Goal: Entertainment & Leisure: Browse casually

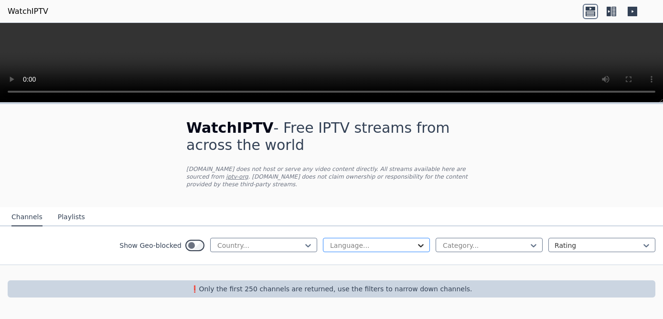
click at [420, 244] on icon at bounding box center [421, 245] width 6 height 3
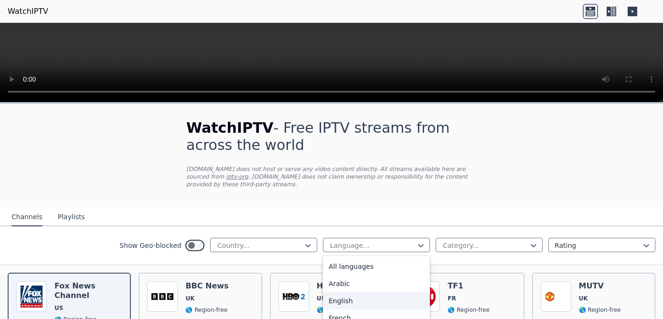
click at [352, 292] on div "English" at bounding box center [376, 300] width 107 height 17
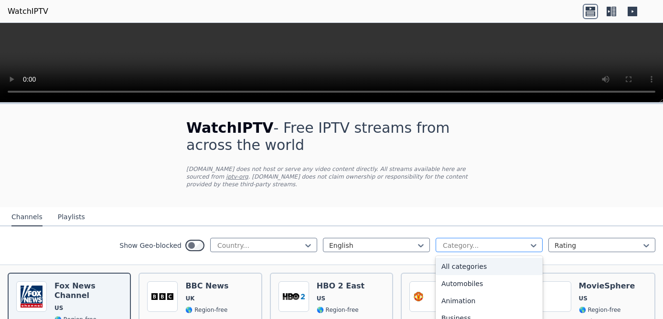
click at [524, 241] on div at bounding box center [485, 246] width 87 height 10
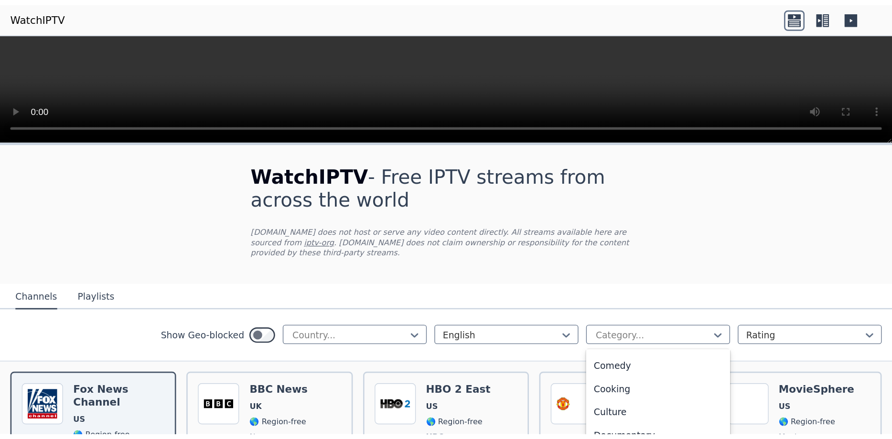
scroll to position [218, 0]
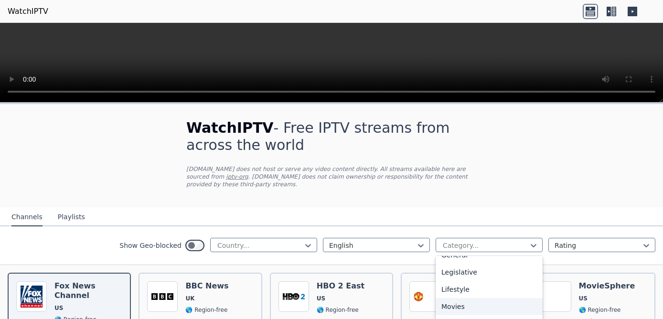
click at [458, 301] on div "Movies" at bounding box center [489, 306] width 107 height 17
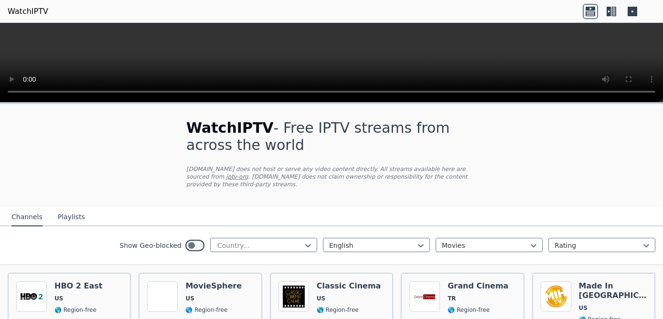
click at [612, 7] on icon at bounding box center [613, 12] width 5 height 10
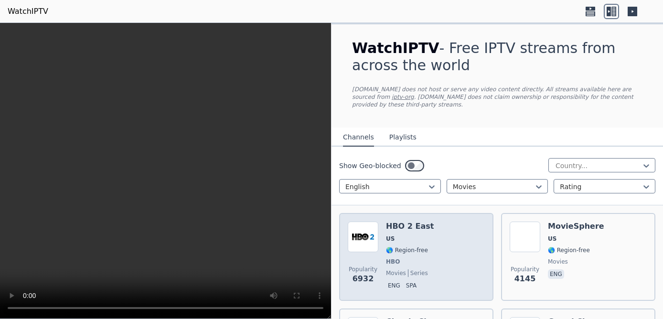
click at [437, 237] on div "Popularity 6932 HBO 2 East US 🌎 Region-free HBO movies series eng spa" at bounding box center [416, 257] width 137 height 71
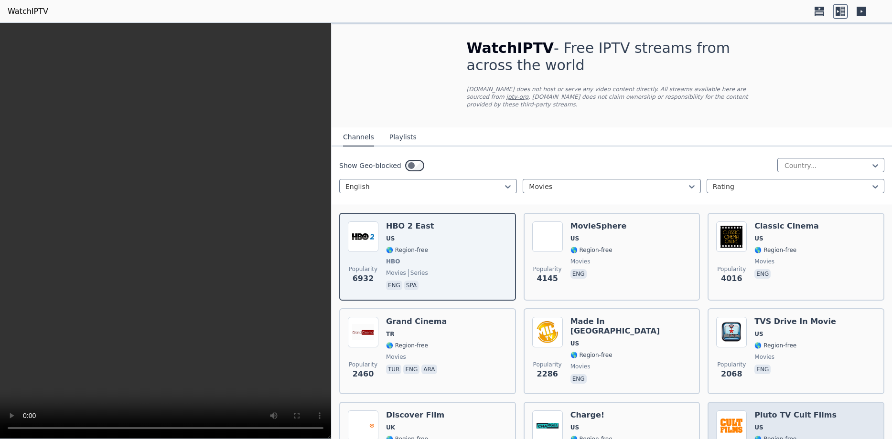
click at [662, 319] on div "Pluto TV Cult Films US 🌎 Region-free Pluto TV movies eng" at bounding box center [795, 446] width 82 height 71
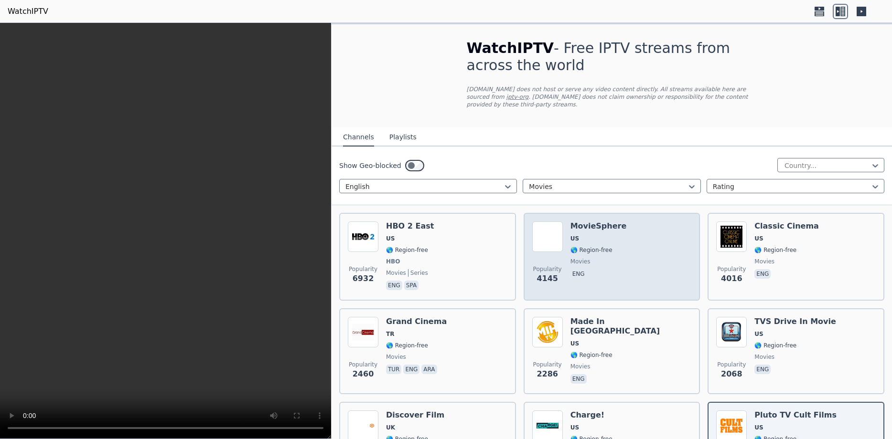
click at [657, 248] on div "Popularity 4145 MovieSphere US 🌎 Region-free movies eng" at bounding box center [612, 257] width 160 height 71
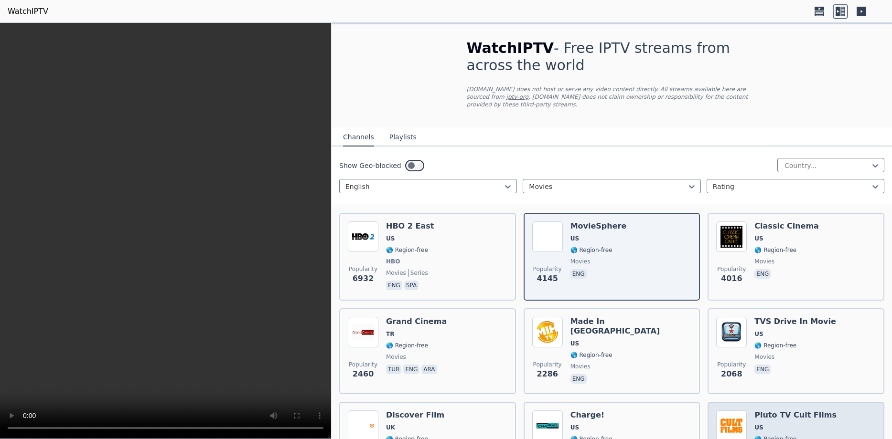
click at [662, 319] on h6 "Pluto TV Cult Films" at bounding box center [795, 416] width 82 height 10
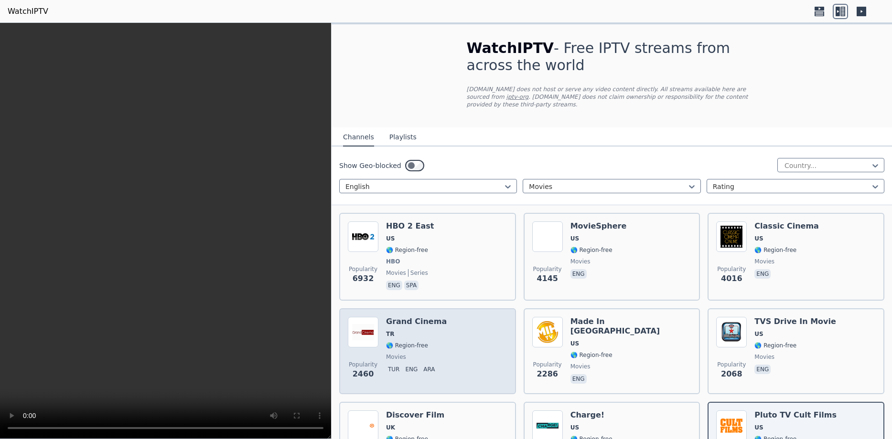
click at [469, 319] on div "Popularity 2460 Grand Cinema TR 🌎 Region-free movies tur eng ara" at bounding box center [428, 351] width 160 height 69
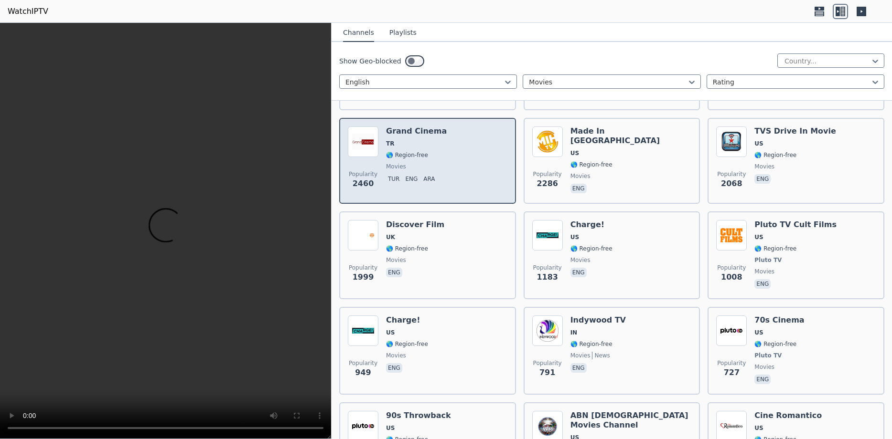
scroll to position [218, 0]
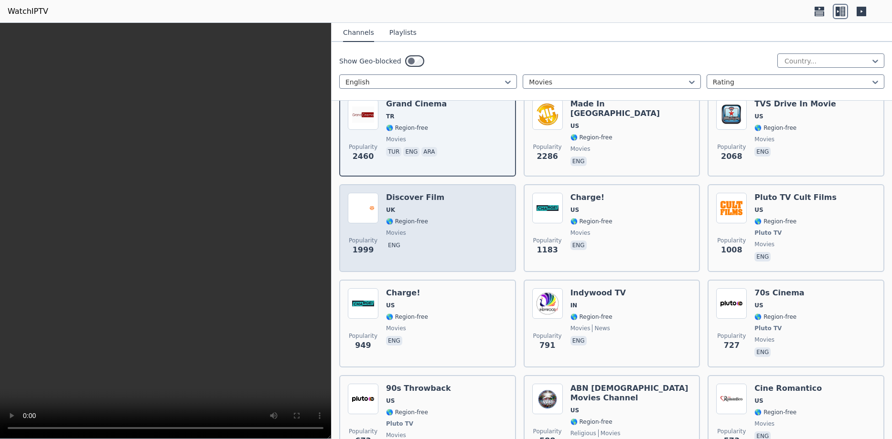
click at [461, 221] on div "Popularity 1999 Discover Film UK 🌎 Region-free movies eng" at bounding box center [428, 228] width 160 height 71
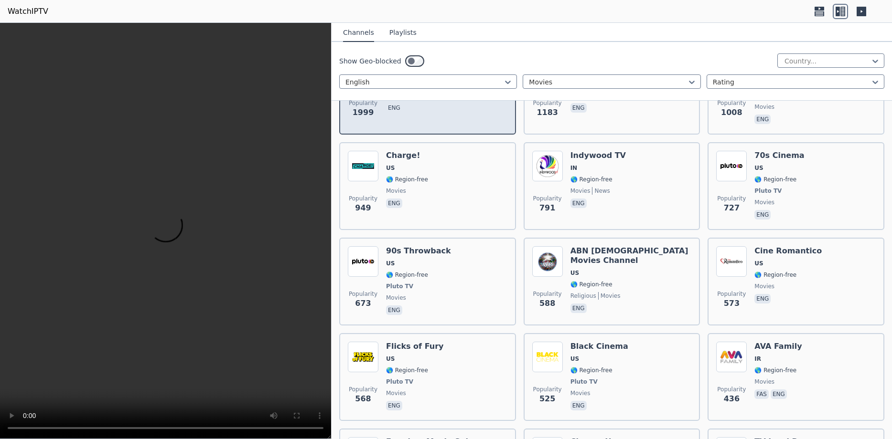
scroll to position [381, 0]
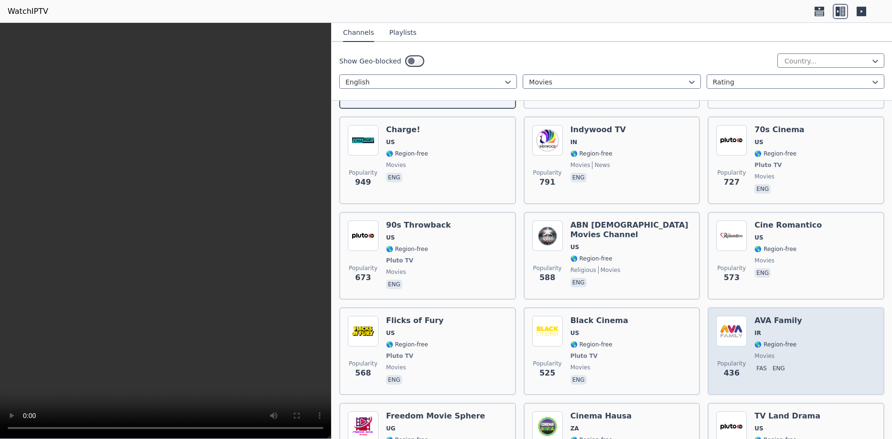
click at [662, 317] on h6 "AVA Family" at bounding box center [777, 321] width 47 height 10
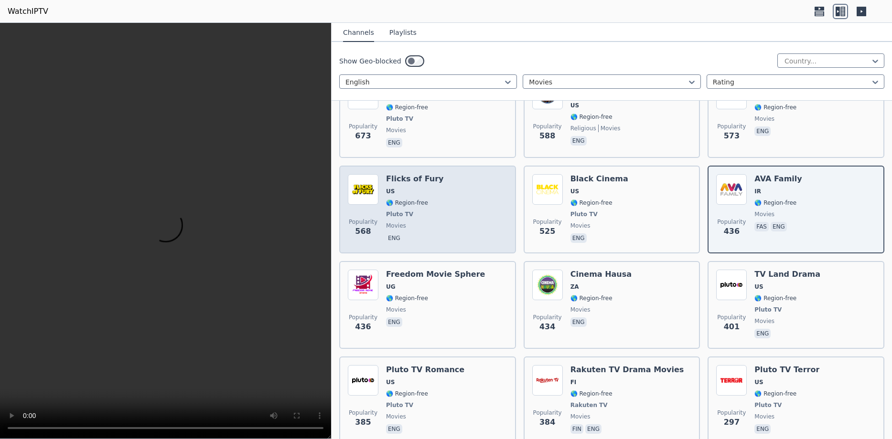
scroll to position [544, 0]
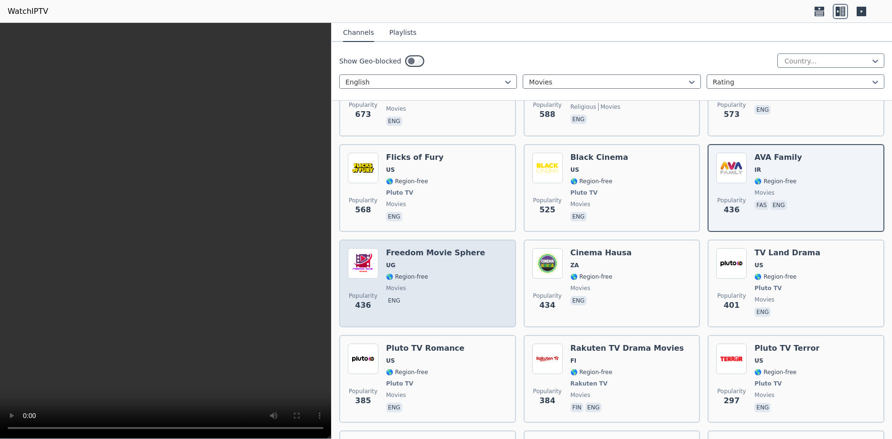
click at [445, 273] on span "🌎 Region-free" at bounding box center [435, 277] width 99 height 8
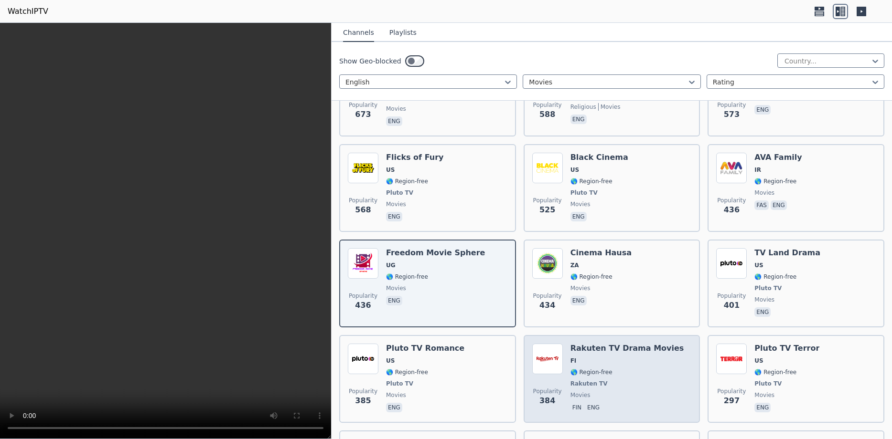
click at [625, 319] on span "FI" at bounding box center [627, 361] width 114 height 8
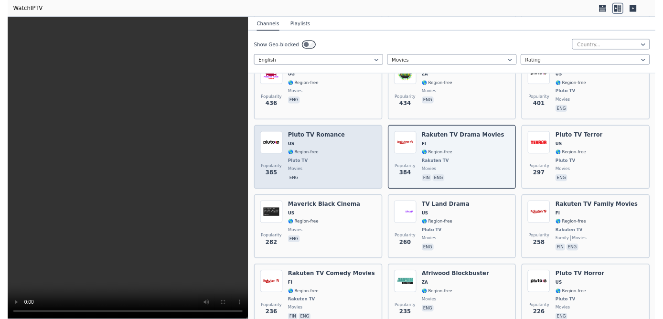
scroll to position [0, 0]
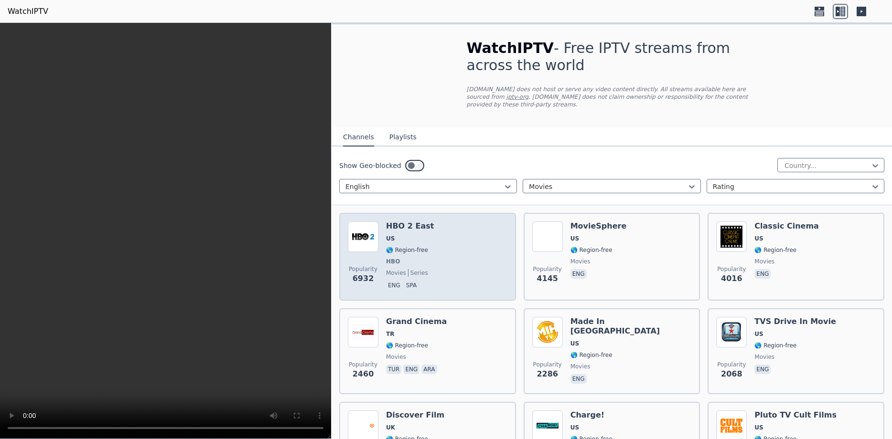
click at [435, 233] on div "Popularity 6932 HBO 2 East US 🌎 Region-free HBO movies series eng spa" at bounding box center [428, 257] width 160 height 71
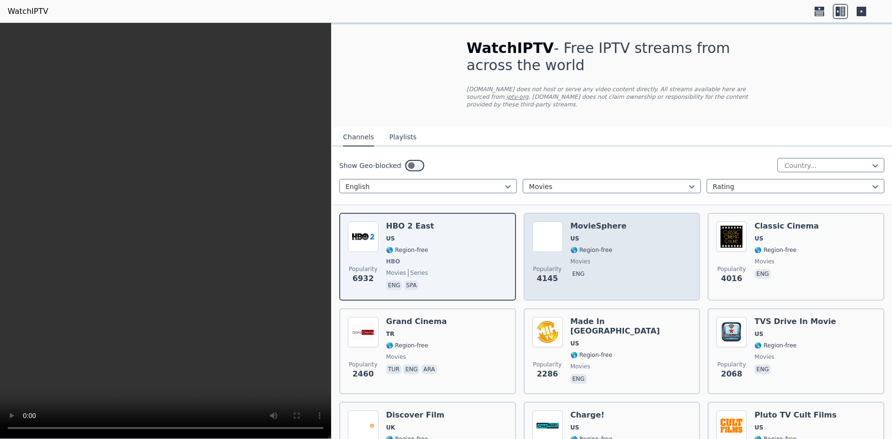
click at [601, 238] on div "MovieSphere US 🌎 Region-free movies eng" at bounding box center [598, 257] width 56 height 71
